Goal: Task Accomplishment & Management: Manage account settings

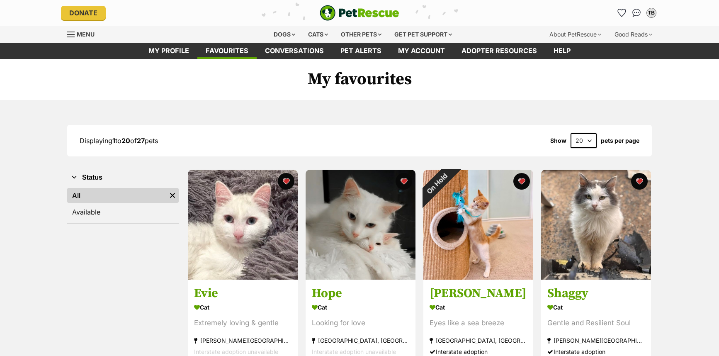
click at [588, 140] on select "20 40 60" at bounding box center [584, 140] width 26 height 15
select select "40"
click at [571, 133] on select "20 40 60" at bounding box center [584, 140] width 26 height 15
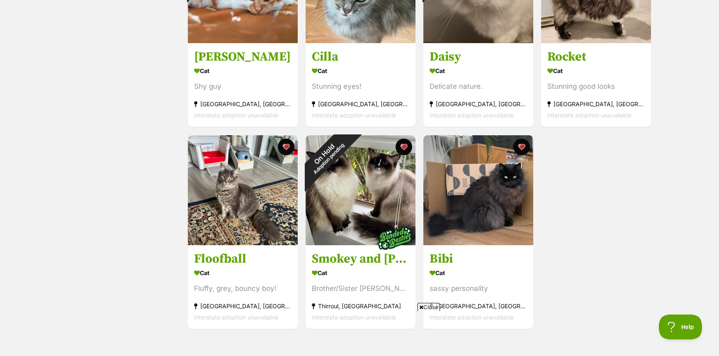
scroll to position [1327, 0]
